Goal: Task Accomplishment & Management: Manage account settings

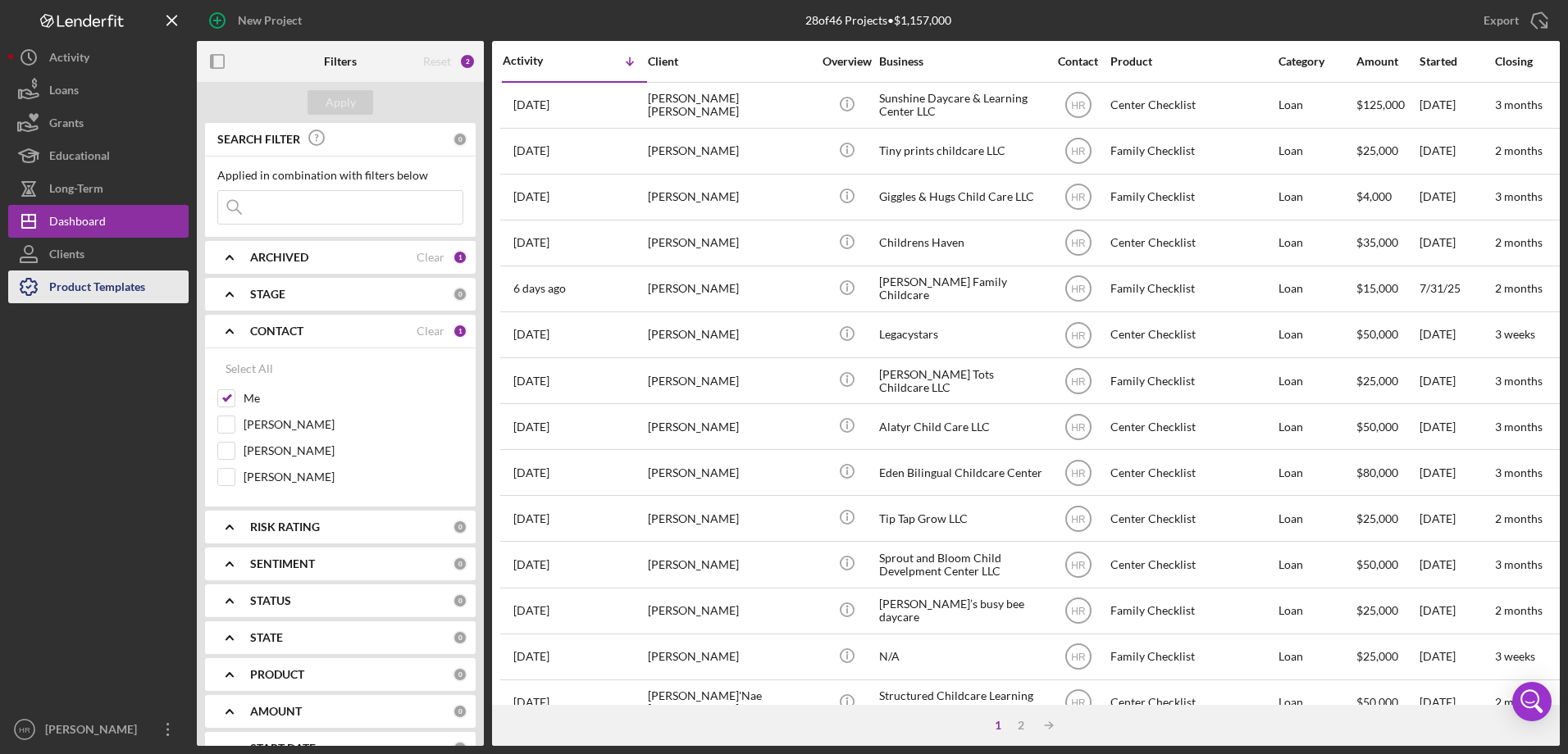
click at [140, 287] on div "Product Templates" at bounding box center [97, 289] width 96 height 37
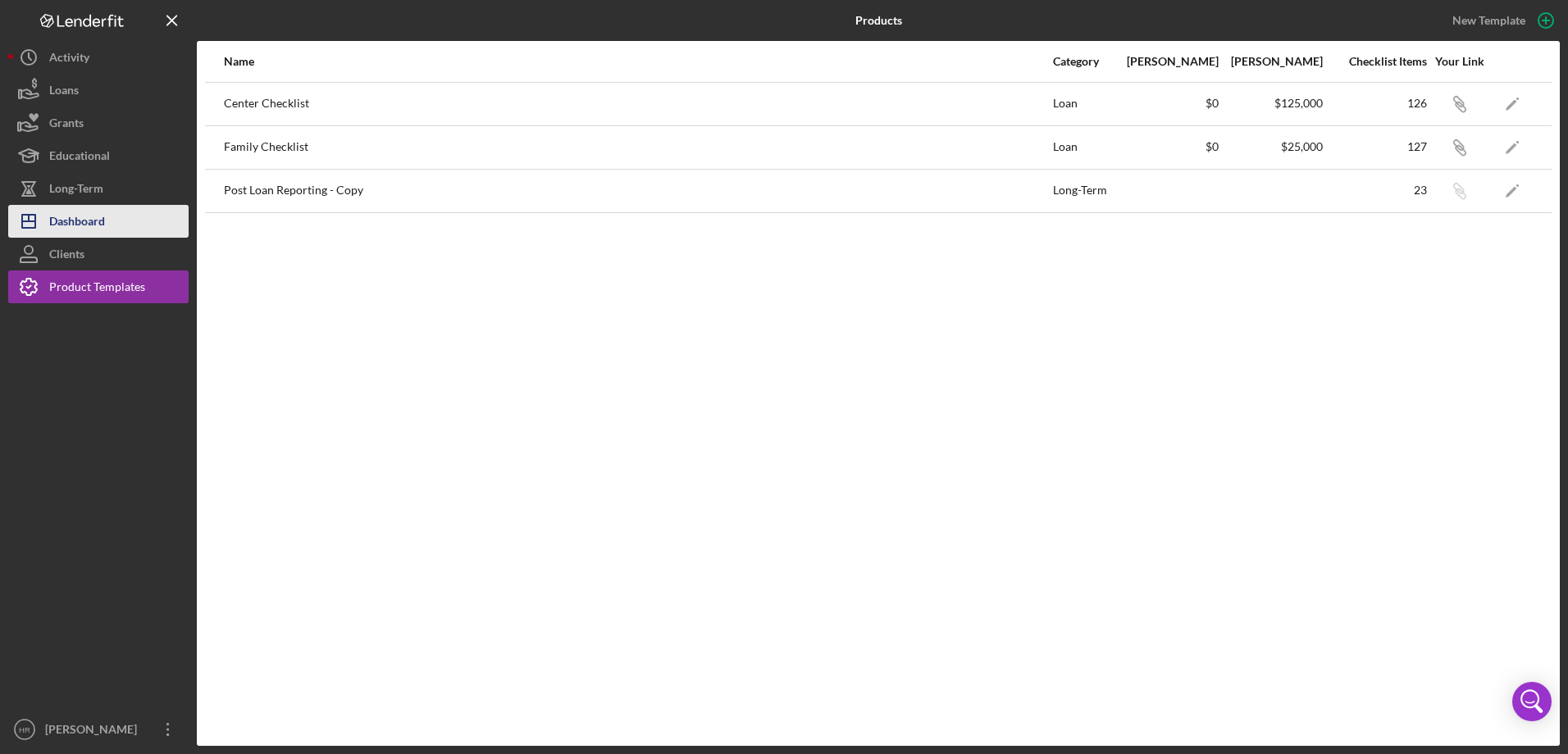
click at [100, 219] on div "Products New Template Name Category Min Amount Max Amount Checklist Items Your …" at bounding box center [784, 377] width 1568 height 754
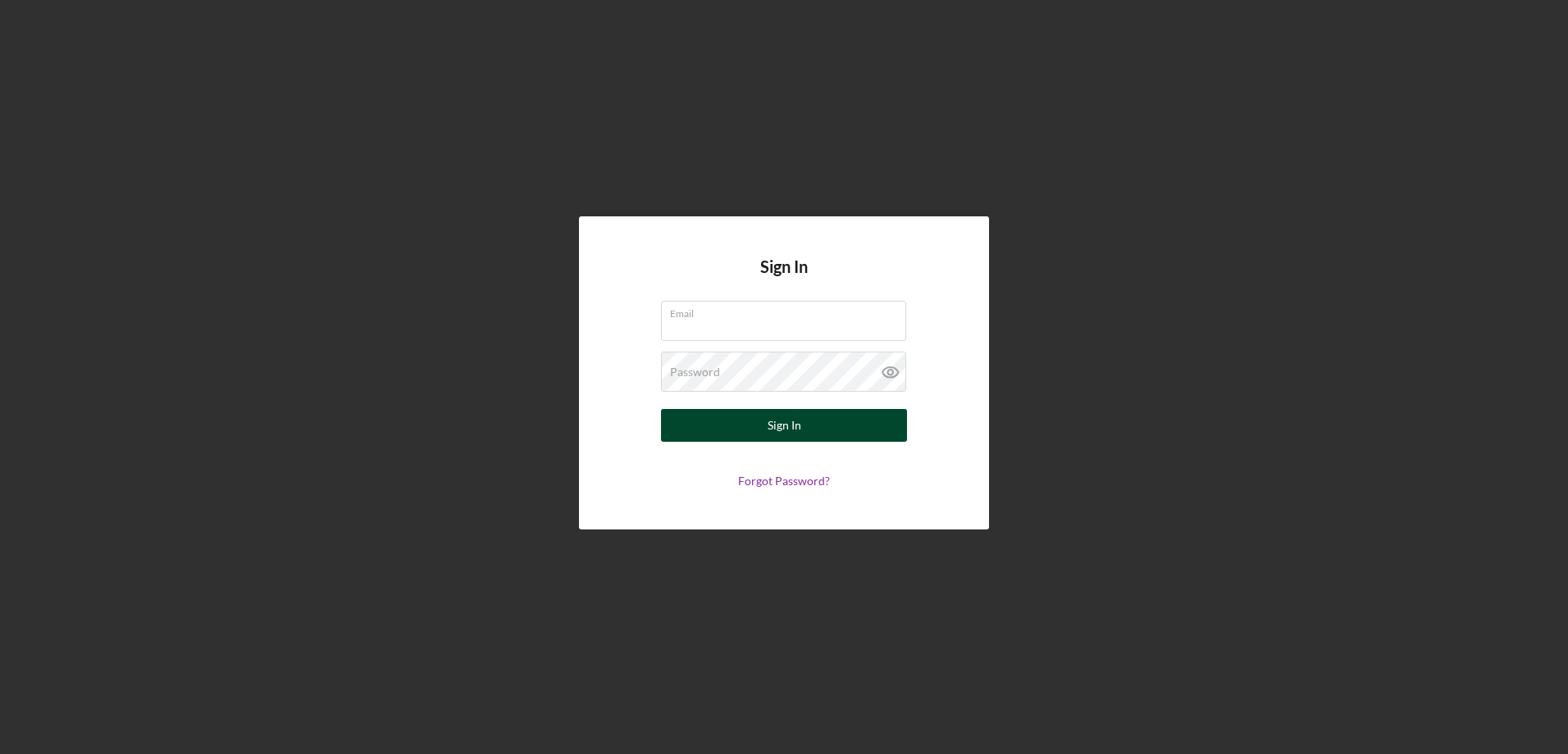
type input "haleyr@firstchildrensfinance.org"
click at [764, 420] on button "Sign In" at bounding box center [784, 425] width 246 height 32
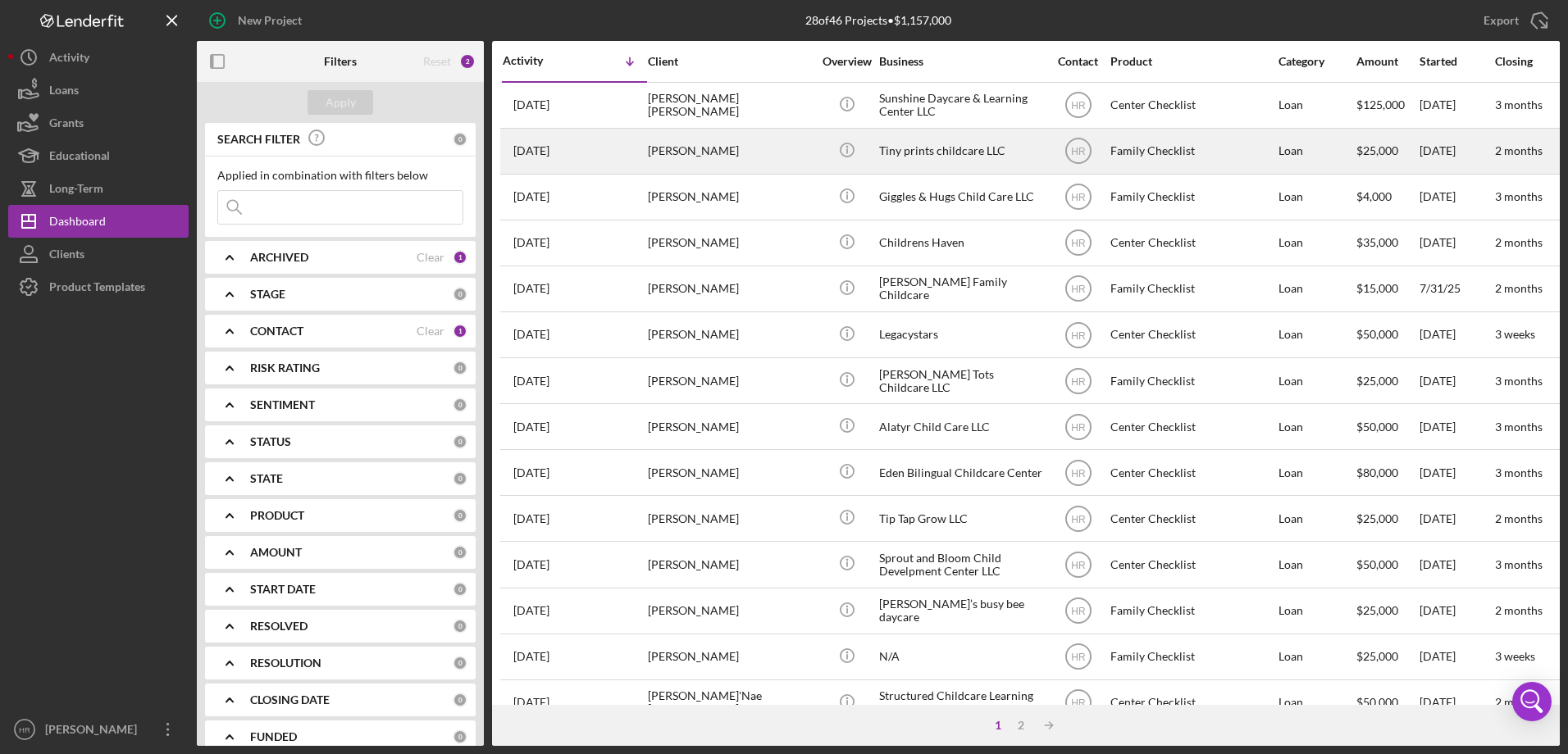
click at [974, 159] on div "Tiny prints childcare LLC" at bounding box center [961, 151] width 164 height 43
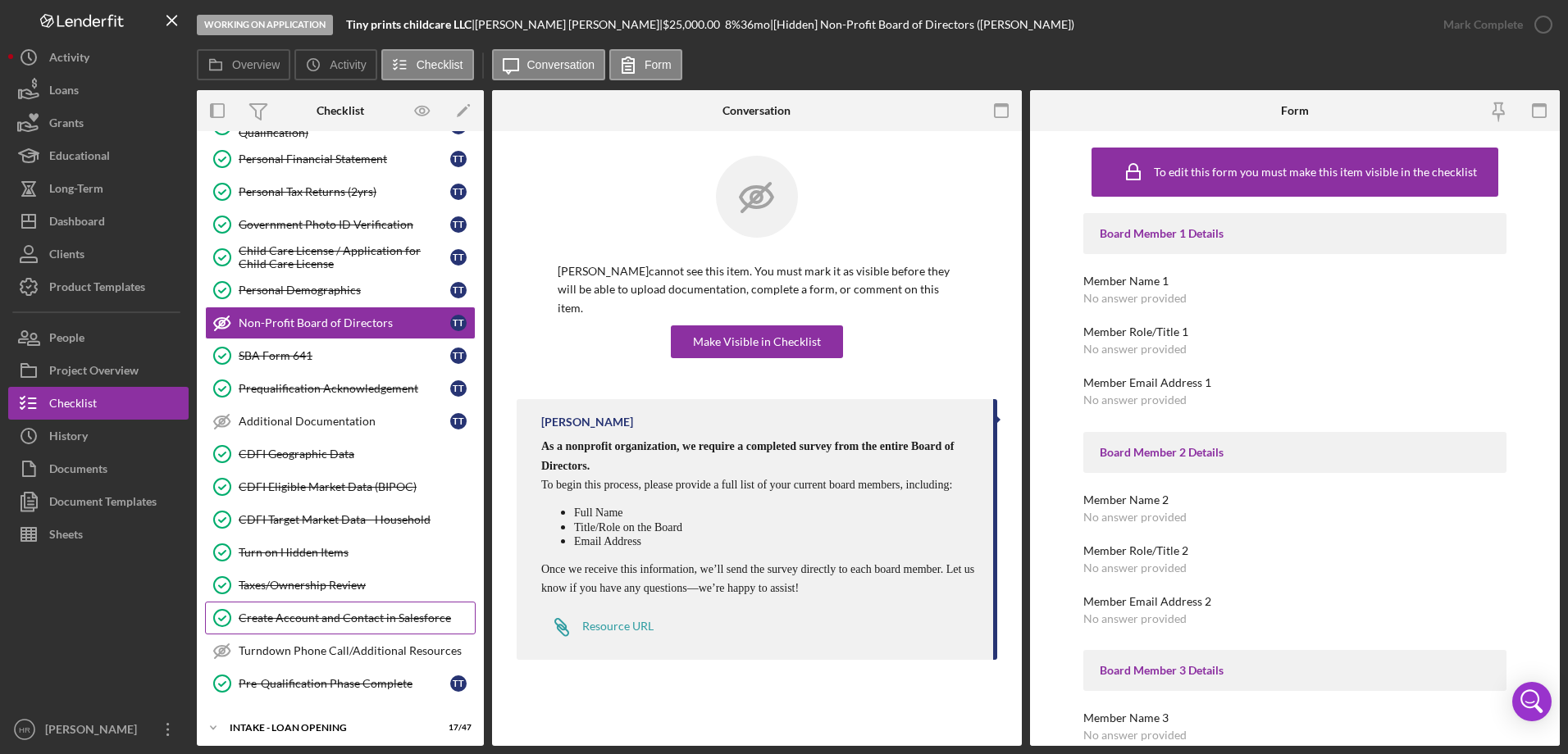
scroll to position [284, 0]
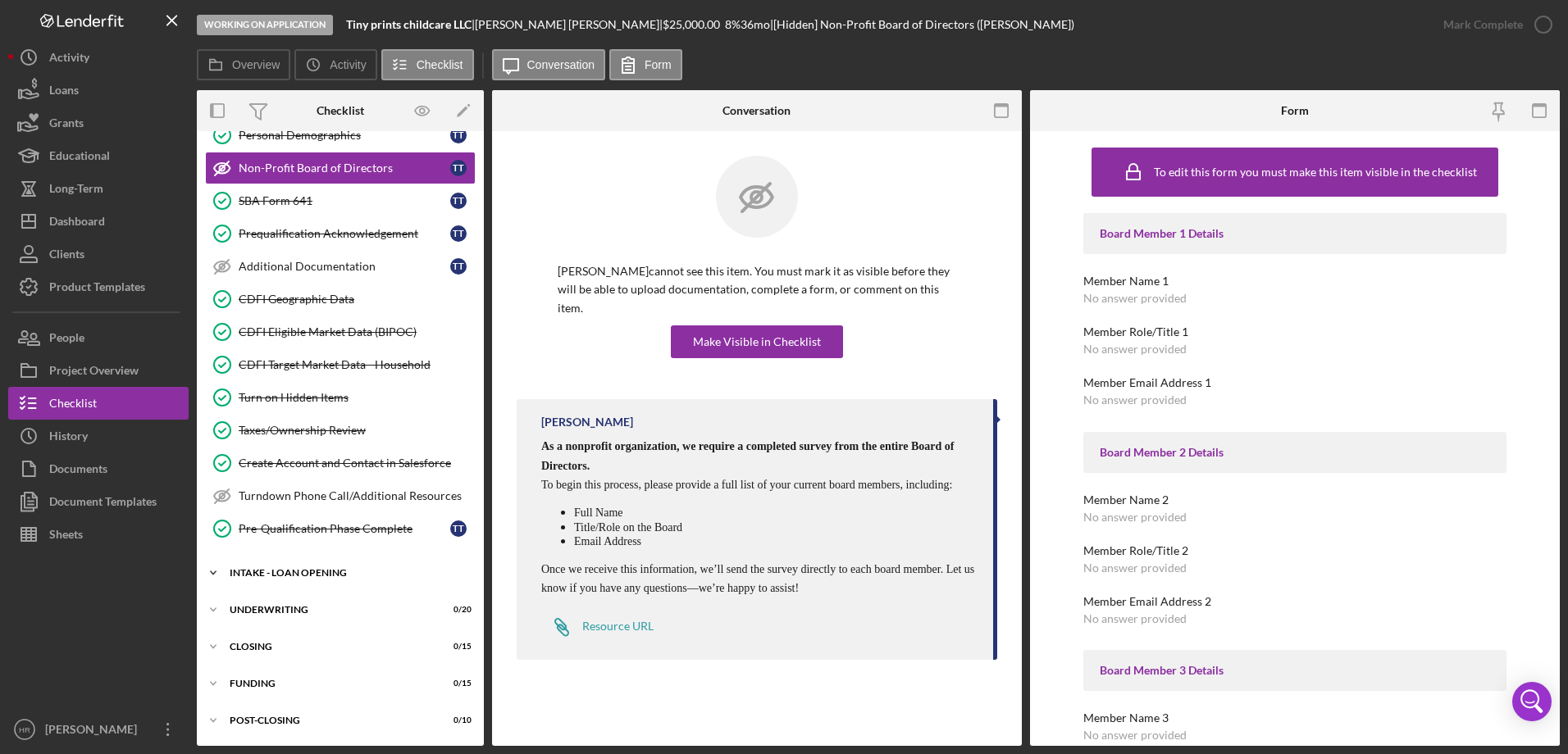
click at [286, 570] on div "INTAKE - LOAN OPENING" at bounding box center [346, 573] width 234 height 10
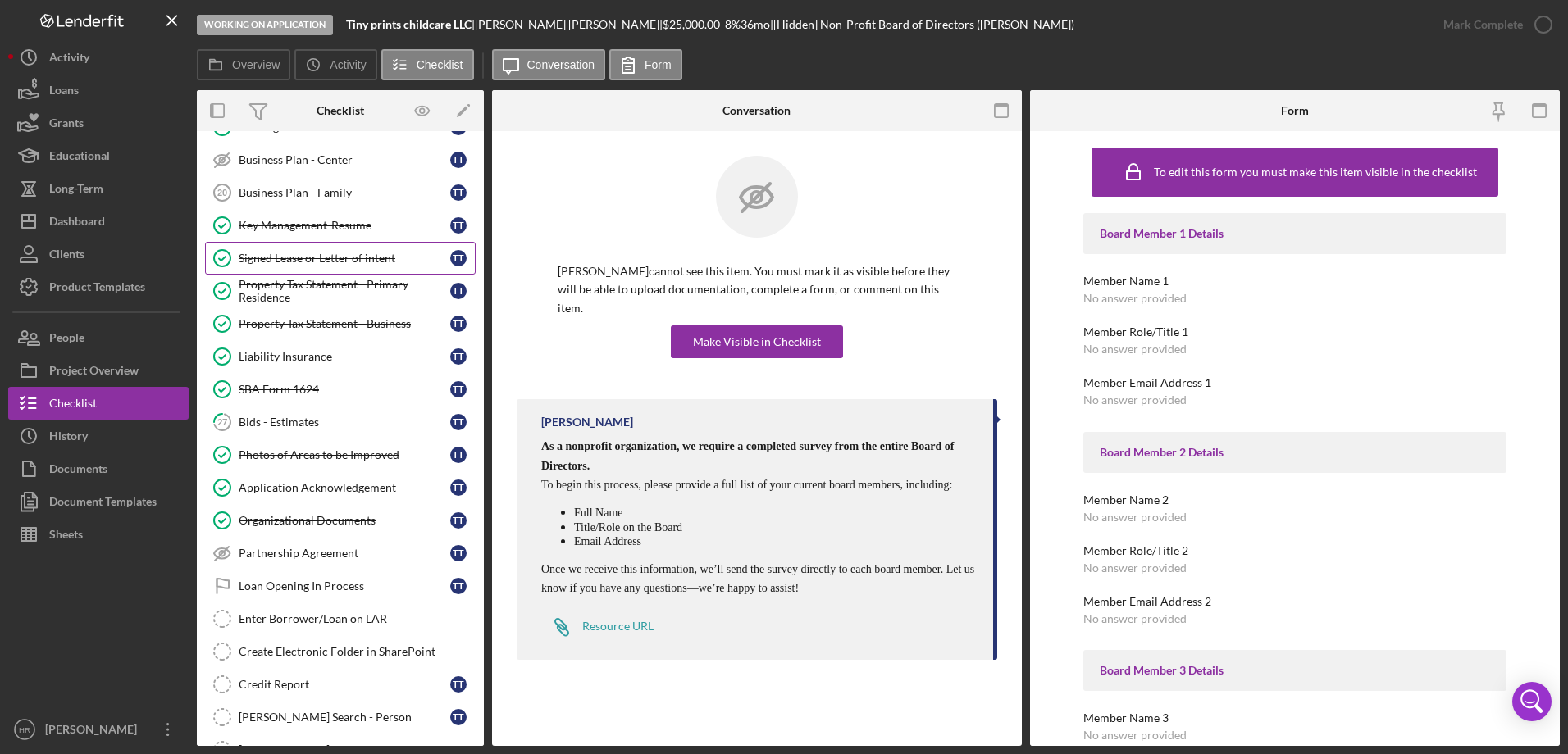
scroll to position [1021, 0]
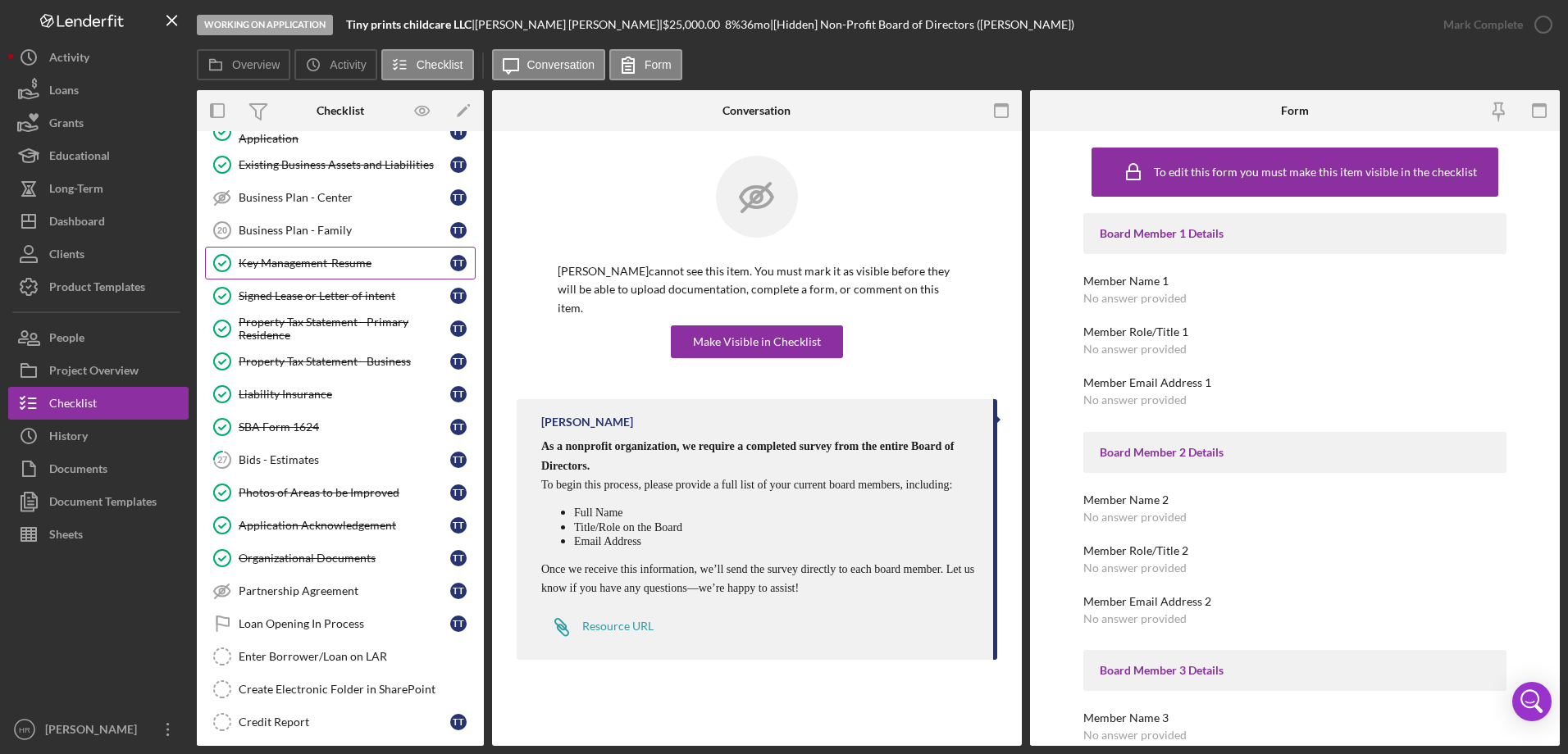
click at [322, 270] on link "Key Management-Resume Key Management-Resume T T" at bounding box center [340, 262] width 270 height 32
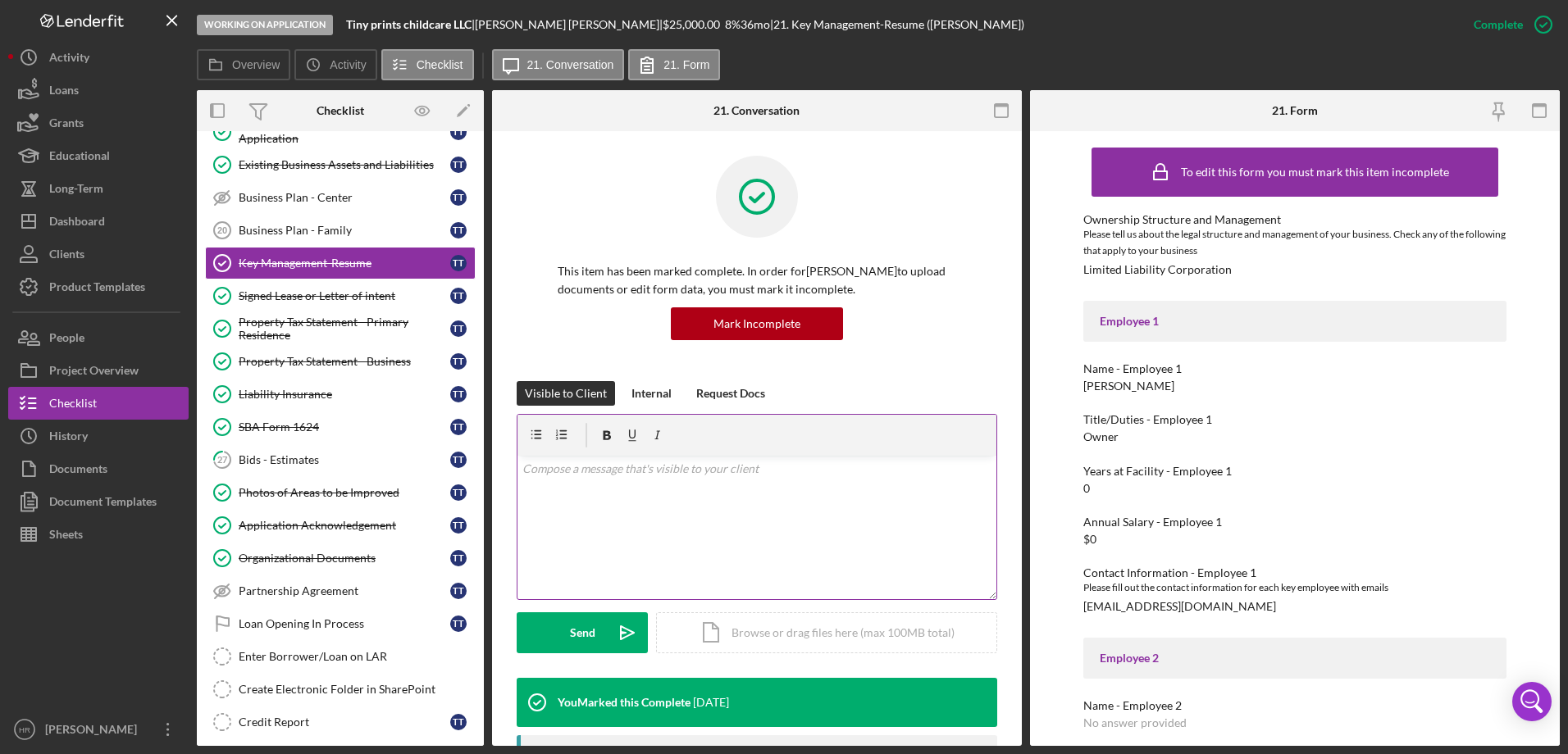
scroll to position [246, 0]
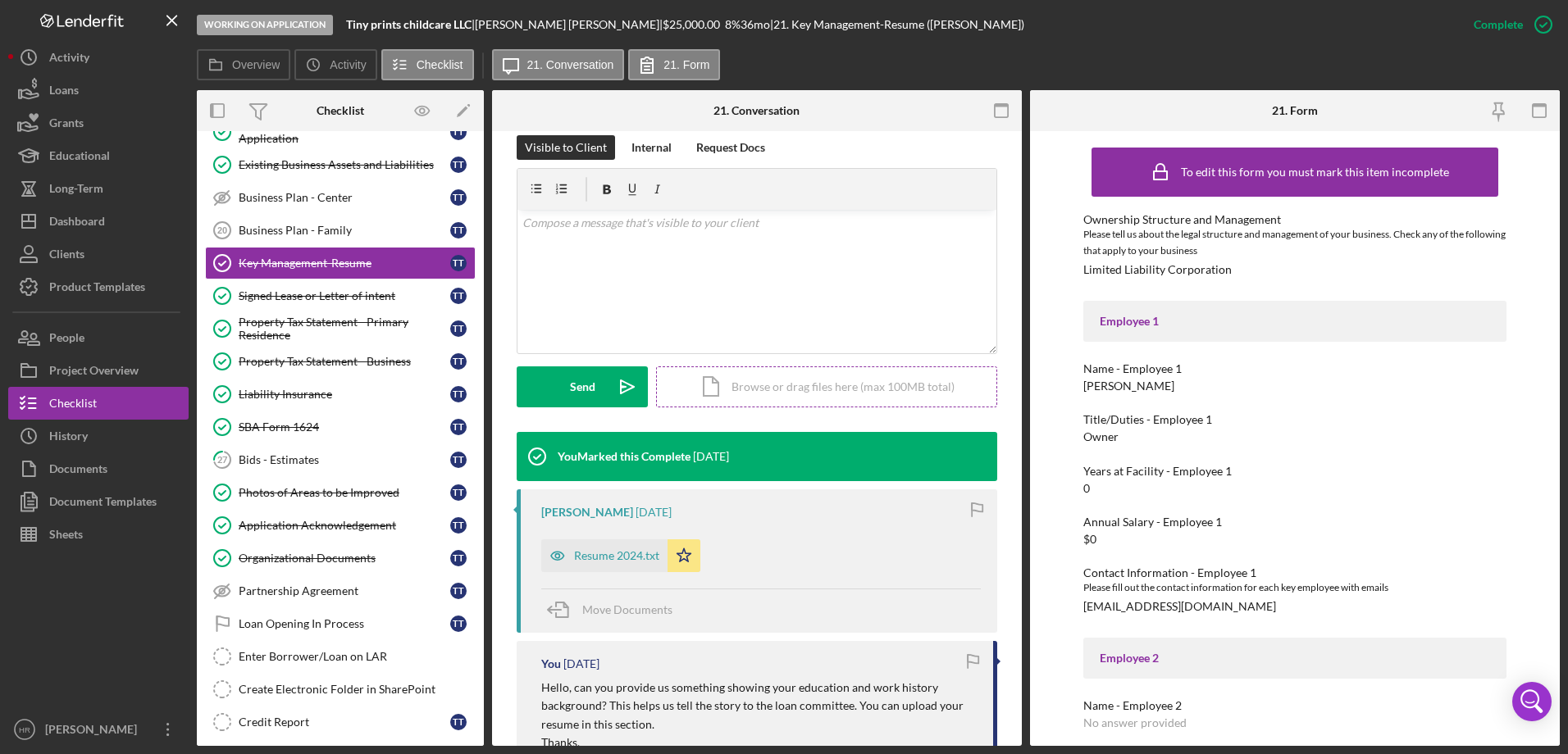
click at [781, 397] on div "Icon/Document Browse or drag files here (max 100MB total) Tap to choose files o…" at bounding box center [827, 387] width 341 height 41
click at [569, 392] on div "Upload" at bounding box center [583, 387] width 37 height 41
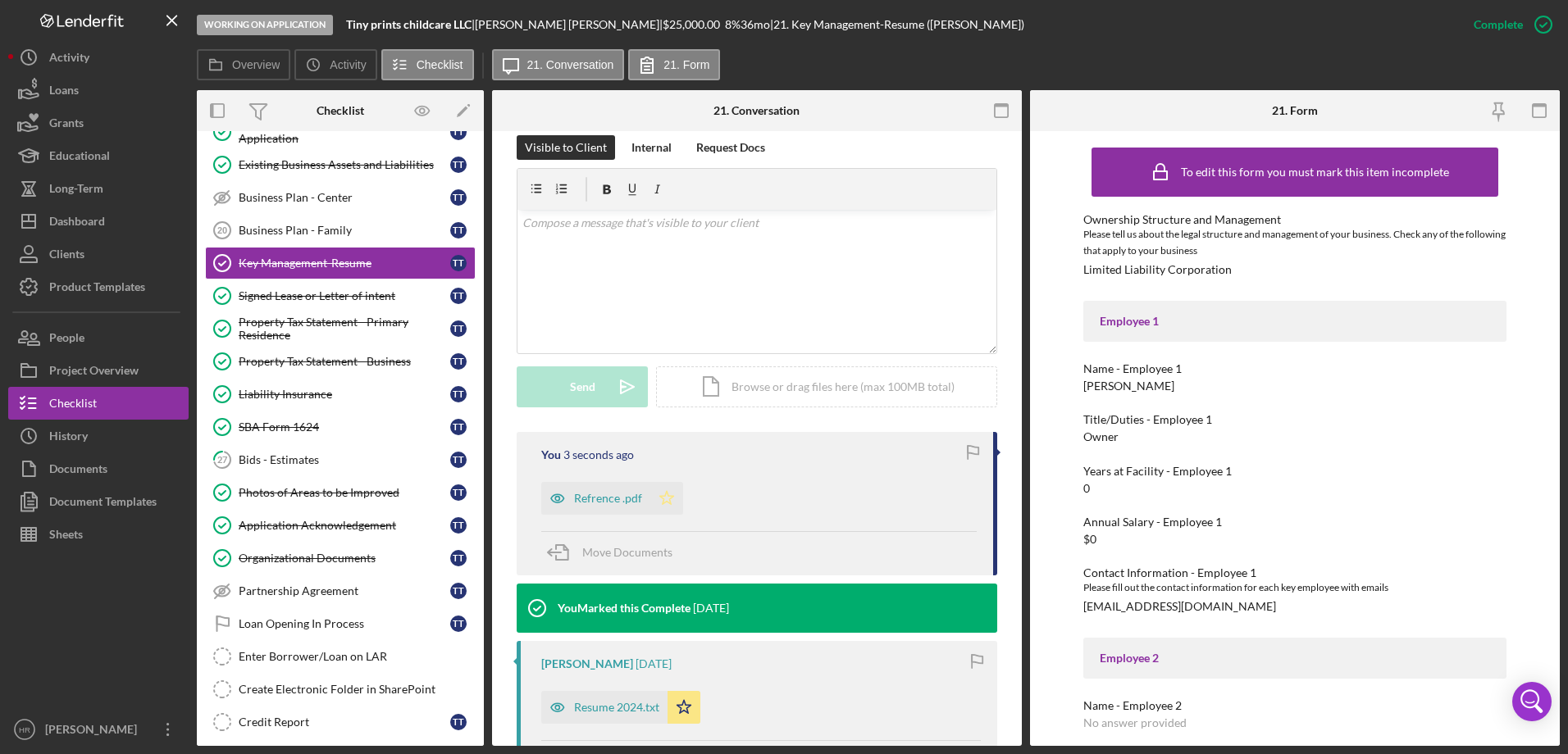
click at [663, 496] on icon "Icon/Star" at bounding box center [666, 497] width 32 height 32
click at [128, 218] on button "Icon/Dashboard Dashboard" at bounding box center [98, 220] width 180 height 32
